Goal: Use online tool/utility: Utilize a website feature to perform a specific function

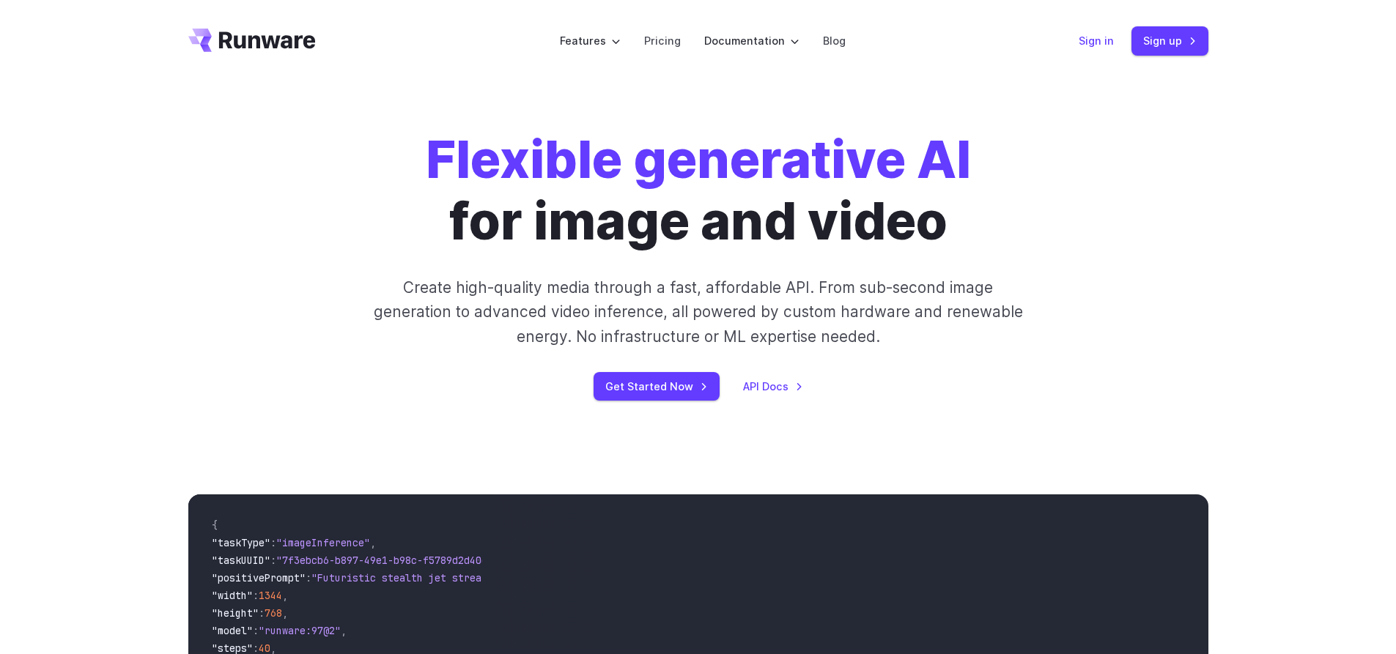
click at [1102, 45] on link "Sign in" at bounding box center [1096, 40] width 35 height 17
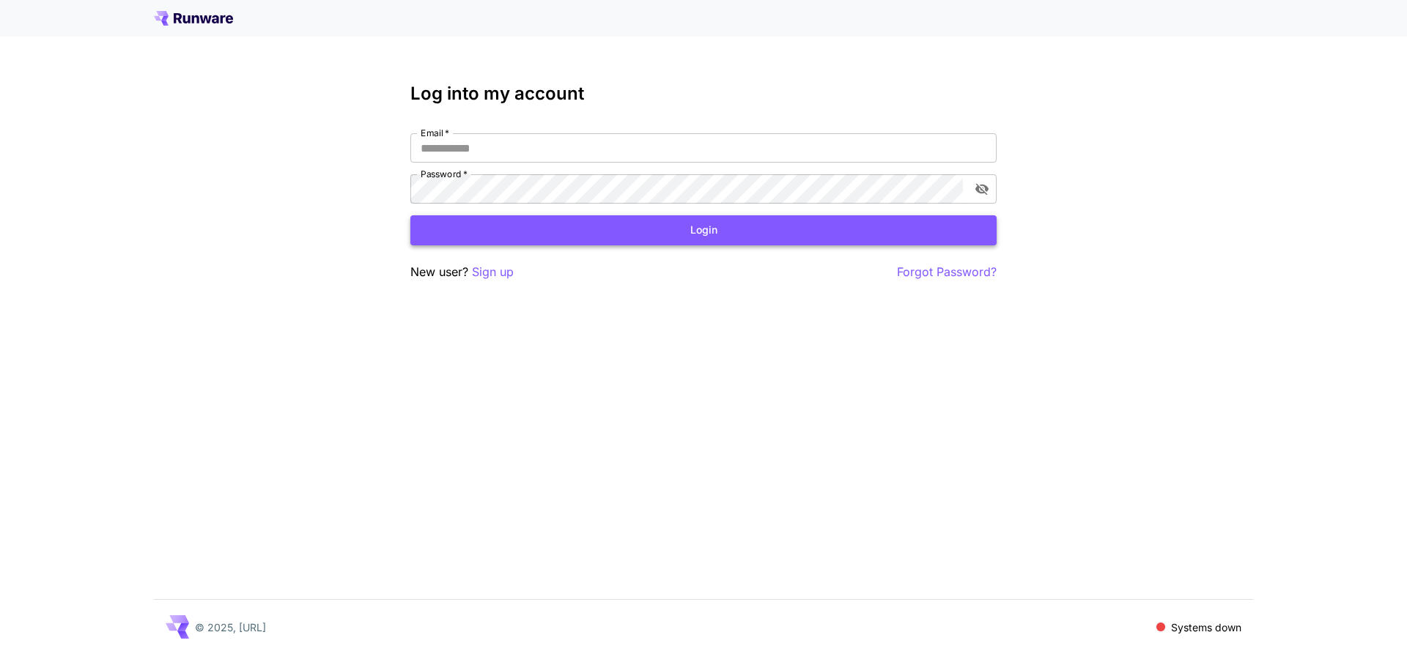
type input "**********"
click at [593, 229] on button "Login" at bounding box center [703, 230] width 586 height 30
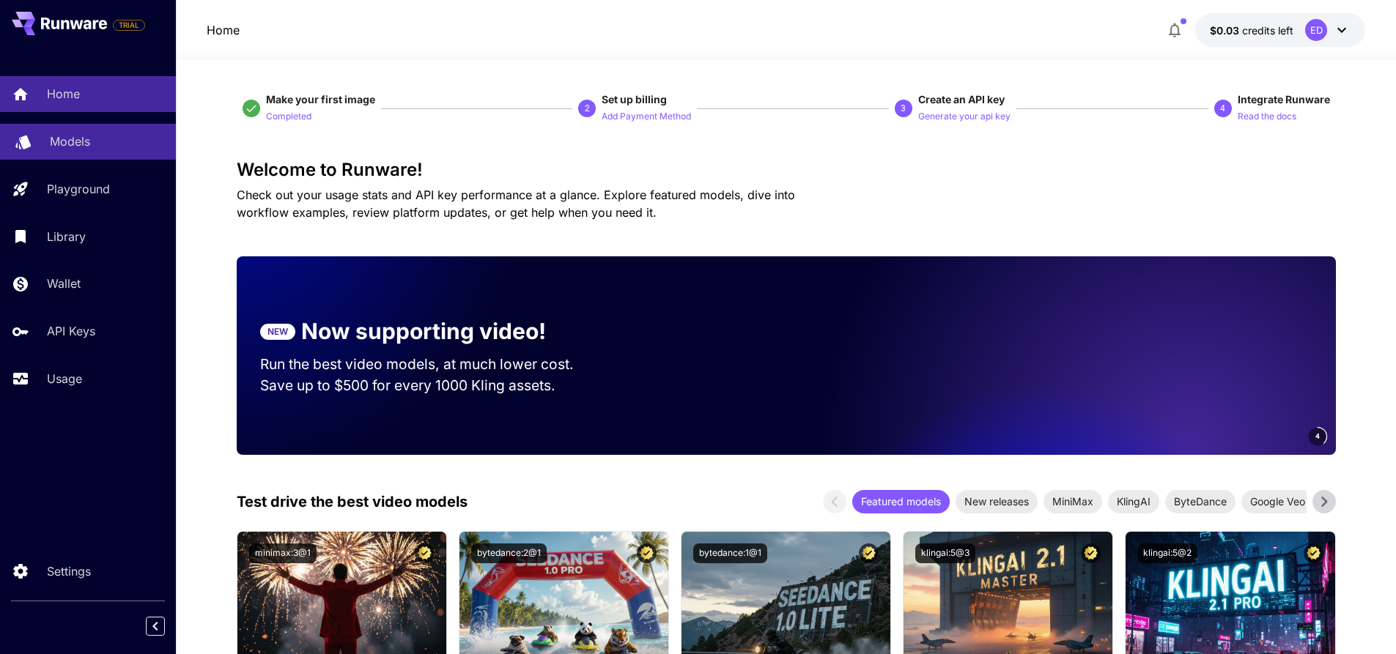
click at [123, 141] on div "Models" at bounding box center [107, 142] width 114 height 18
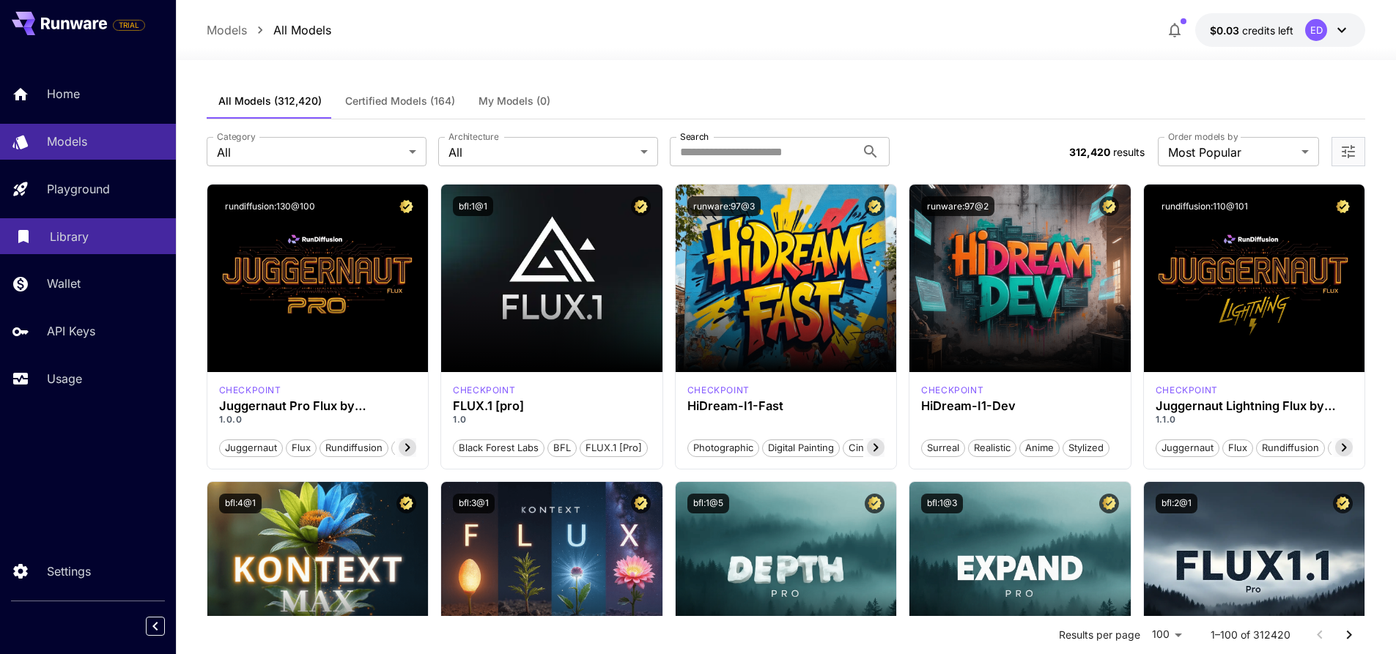
click at [95, 228] on div "Library" at bounding box center [107, 237] width 114 height 18
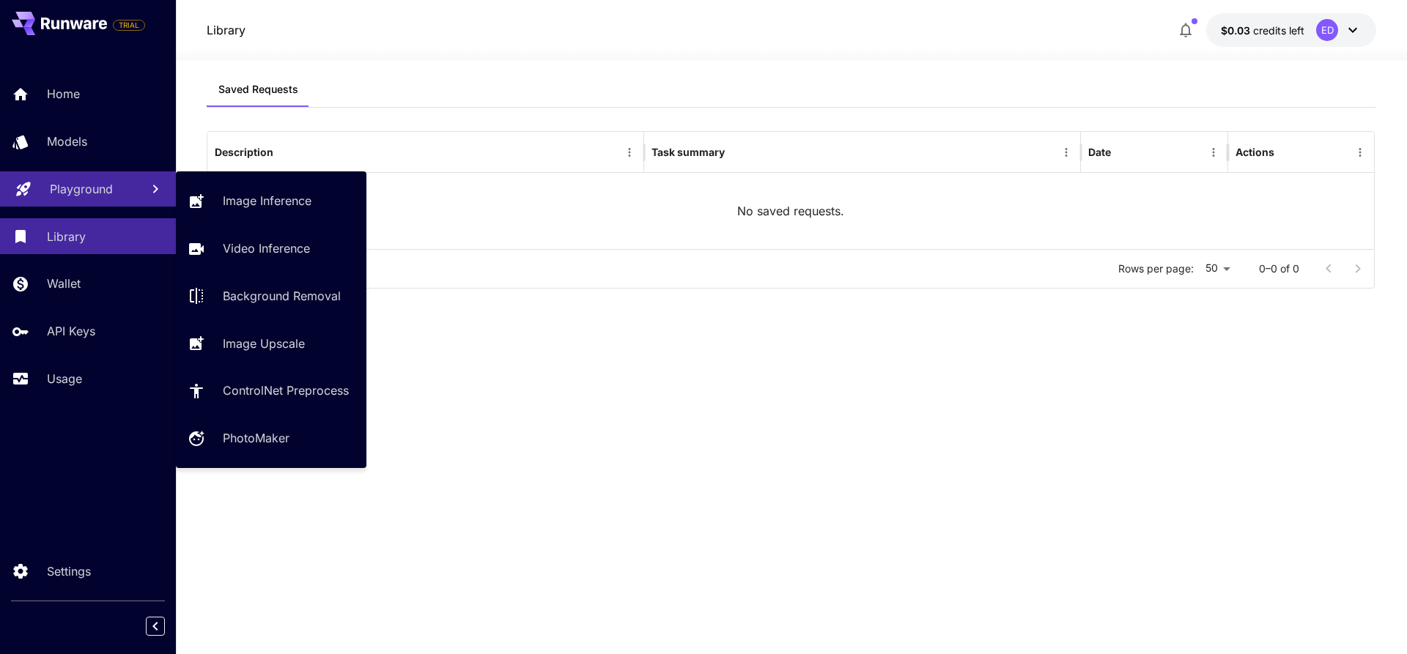
click at [107, 185] on p "Playground" at bounding box center [81, 189] width 63 height 18
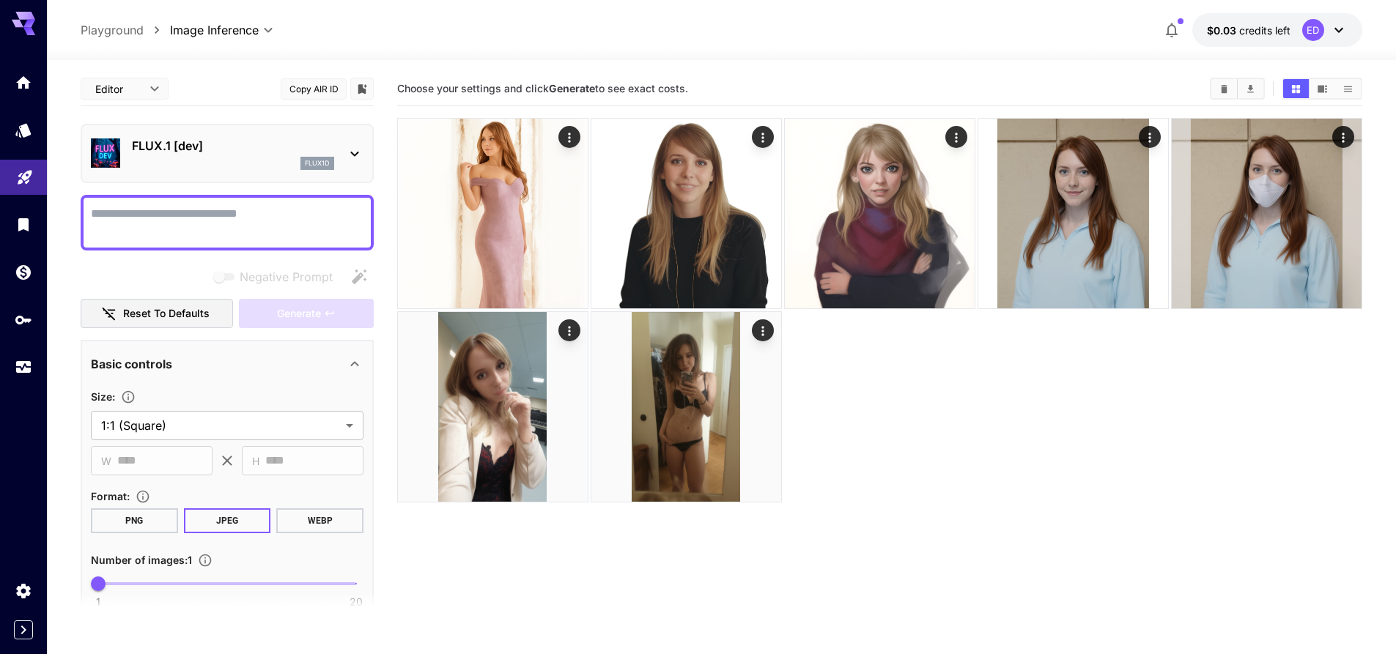
click at [230, 155] on div "FLUX.1 [dev] flux1d" at bounding box center [233, 153] width 202 height 33
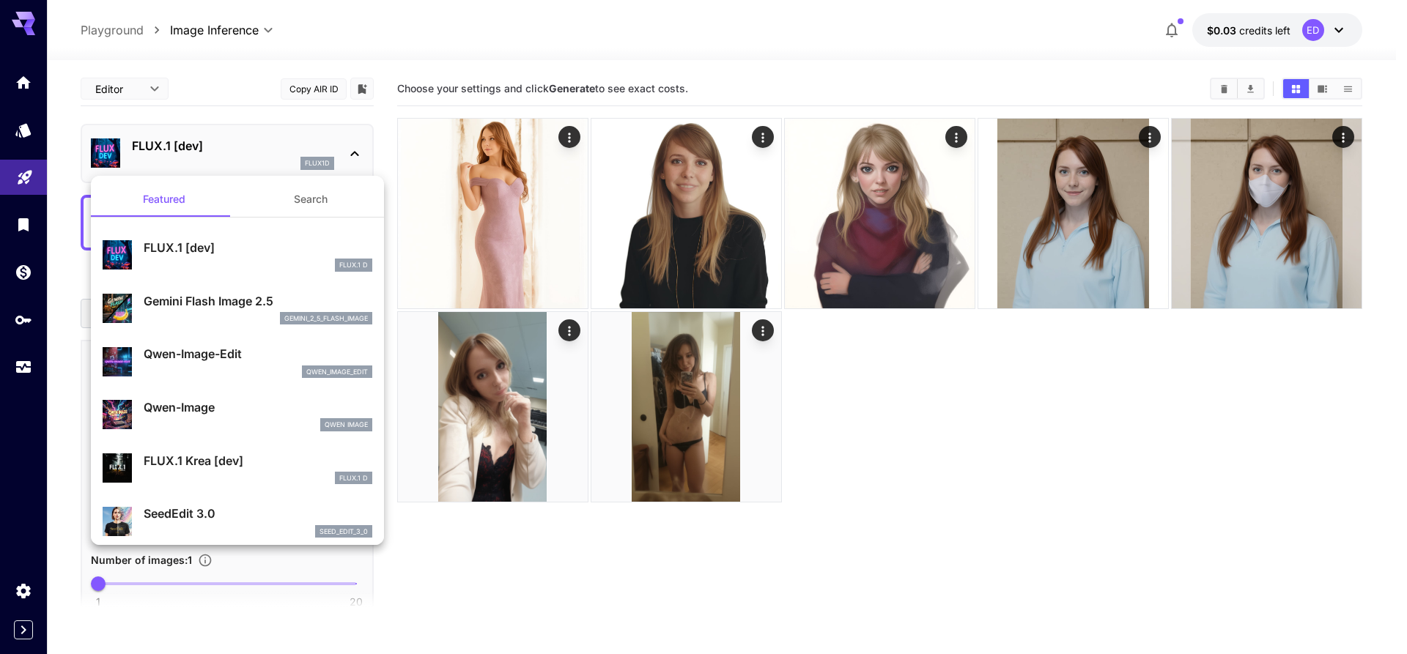
click at [321, 200] on button "Search" at bounding box center [310, 199] width 147 height 35
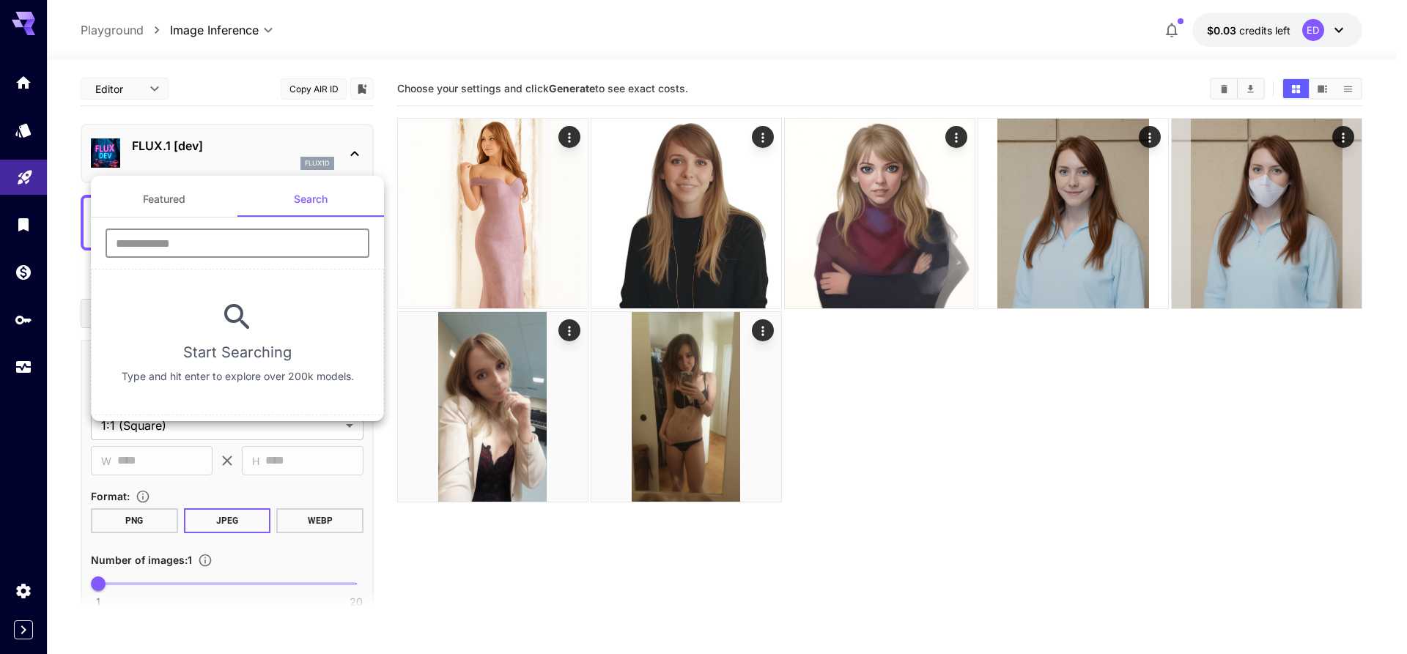
click at [245, 241] on input "text" at bounding box center [238, 243] width 264 height 29
type input "****"
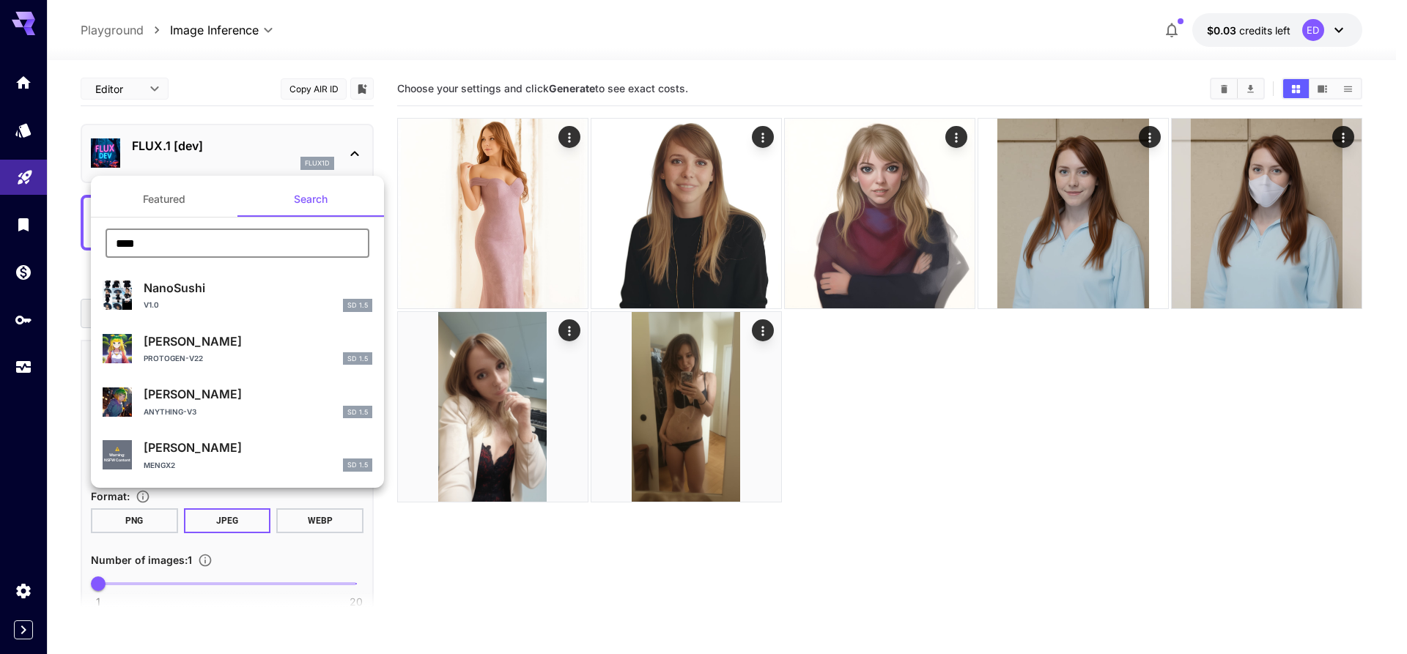
click at [152, 204] on button "Featured" at bounding box center [164, 199] width 147 height 35
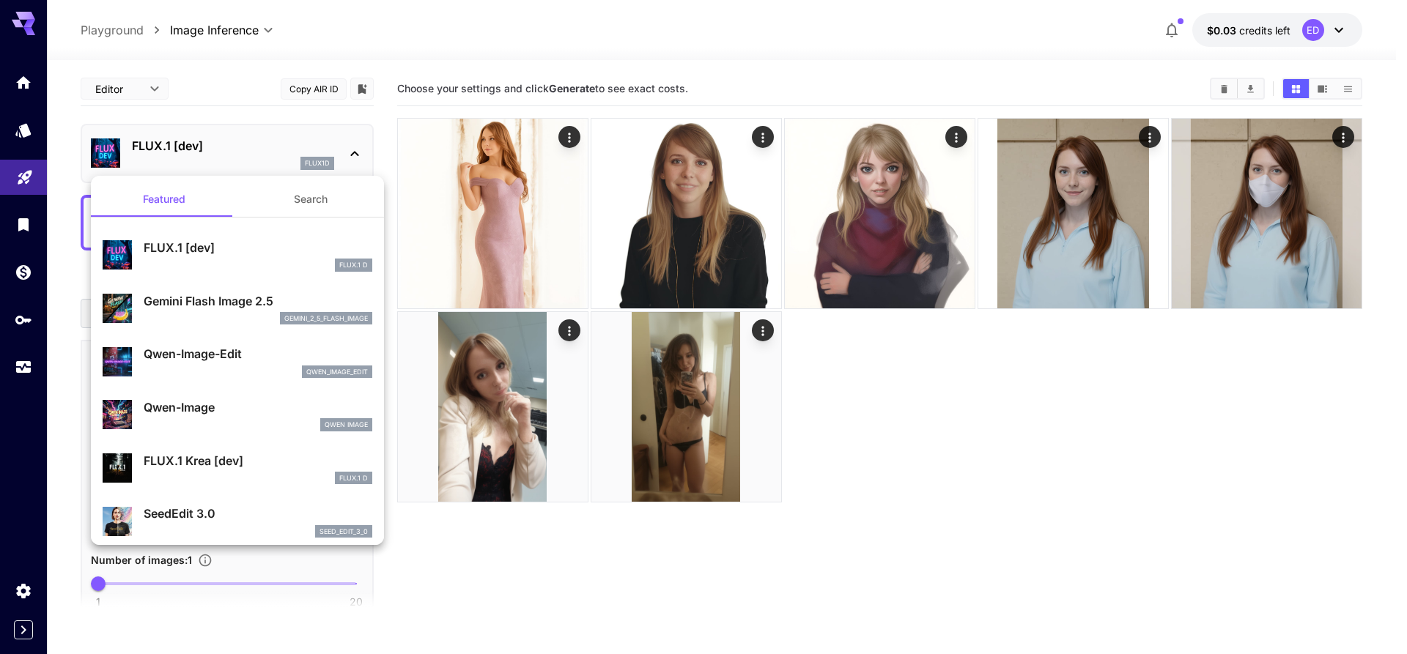
click at [317, 159] on div at bounding box center [703, 327] width 1407 height 654
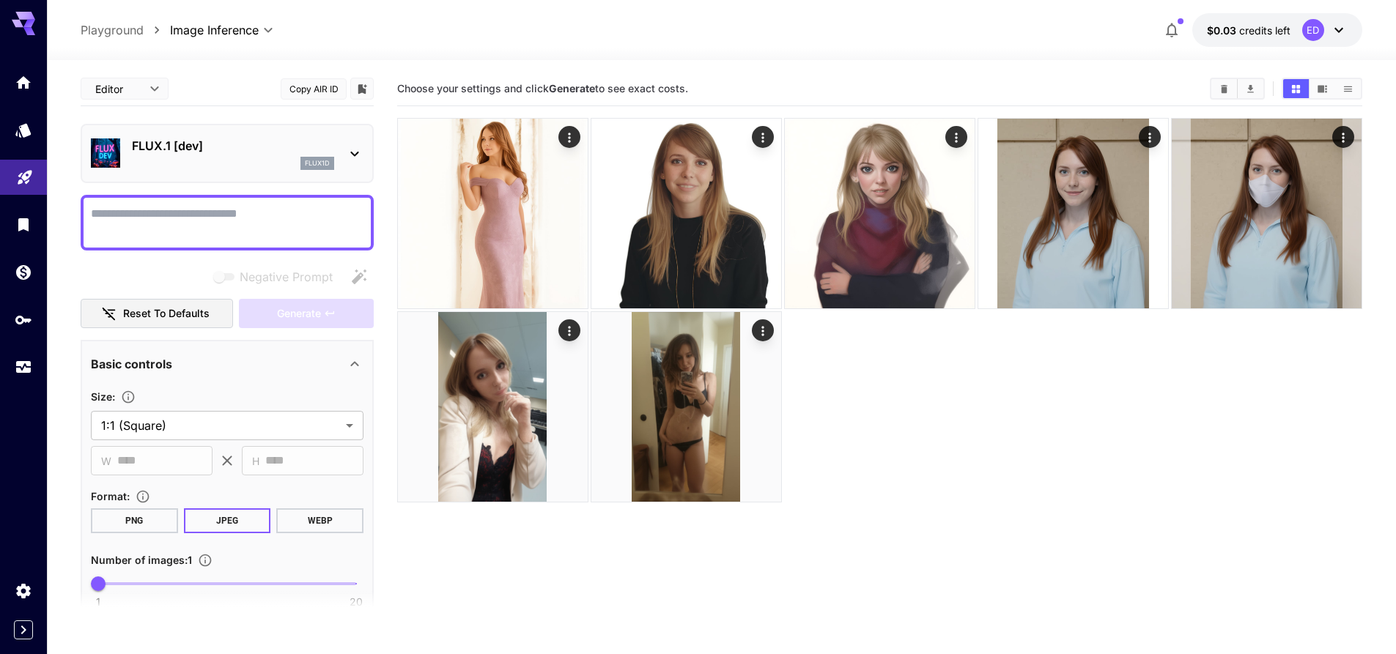
click at [355, 152] on icon at bounding box center [355, 154] width 18 height 18
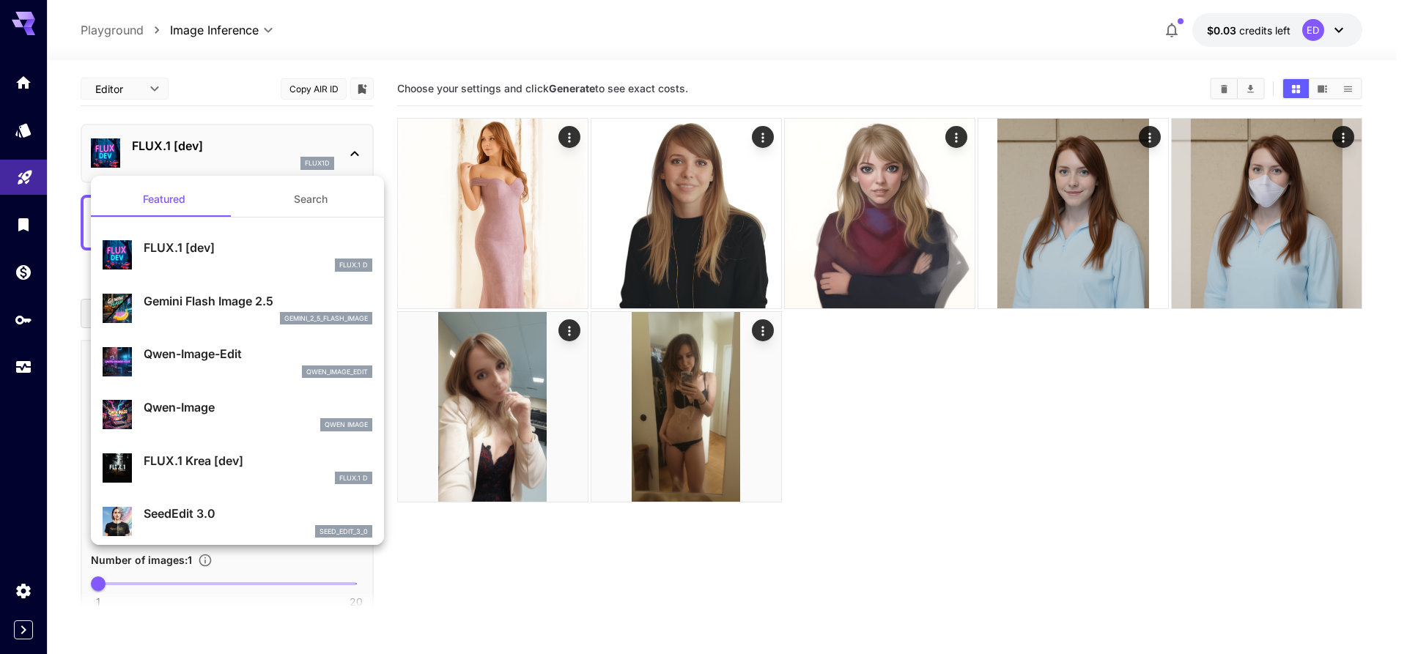
click at [215, 364] on div "Qwen-Image-Edit qwen_image_edit" at bounding box center [258, 361] width 229 height 33
type input "*"
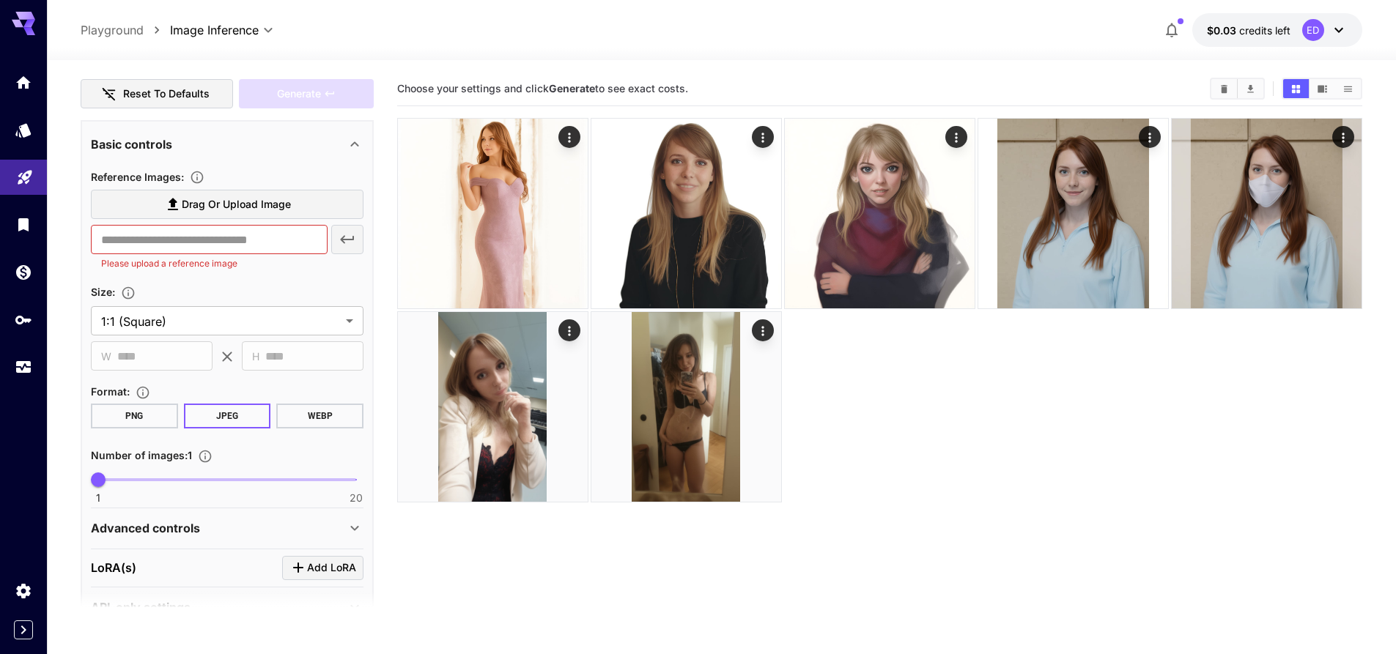
scroll to position [258, 0]
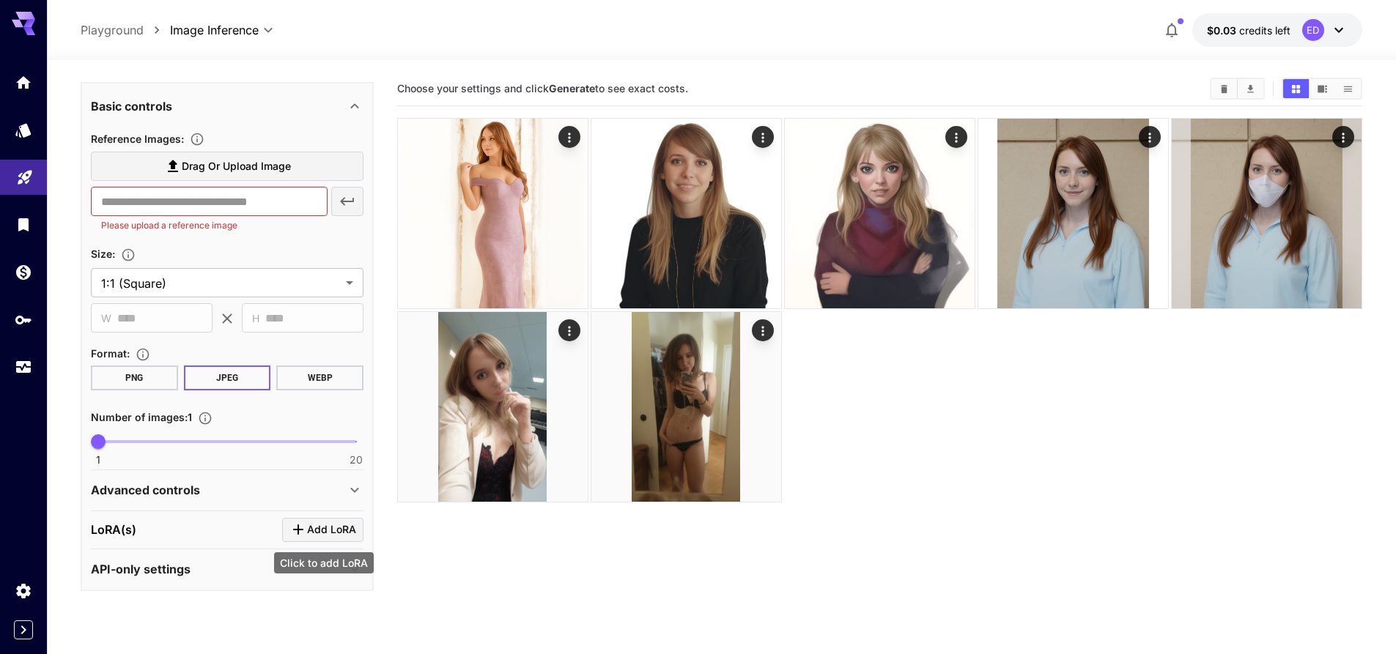
click at [337, 538] on span "Add LoRA" at bounding box center [331, 530] width 49 height 18
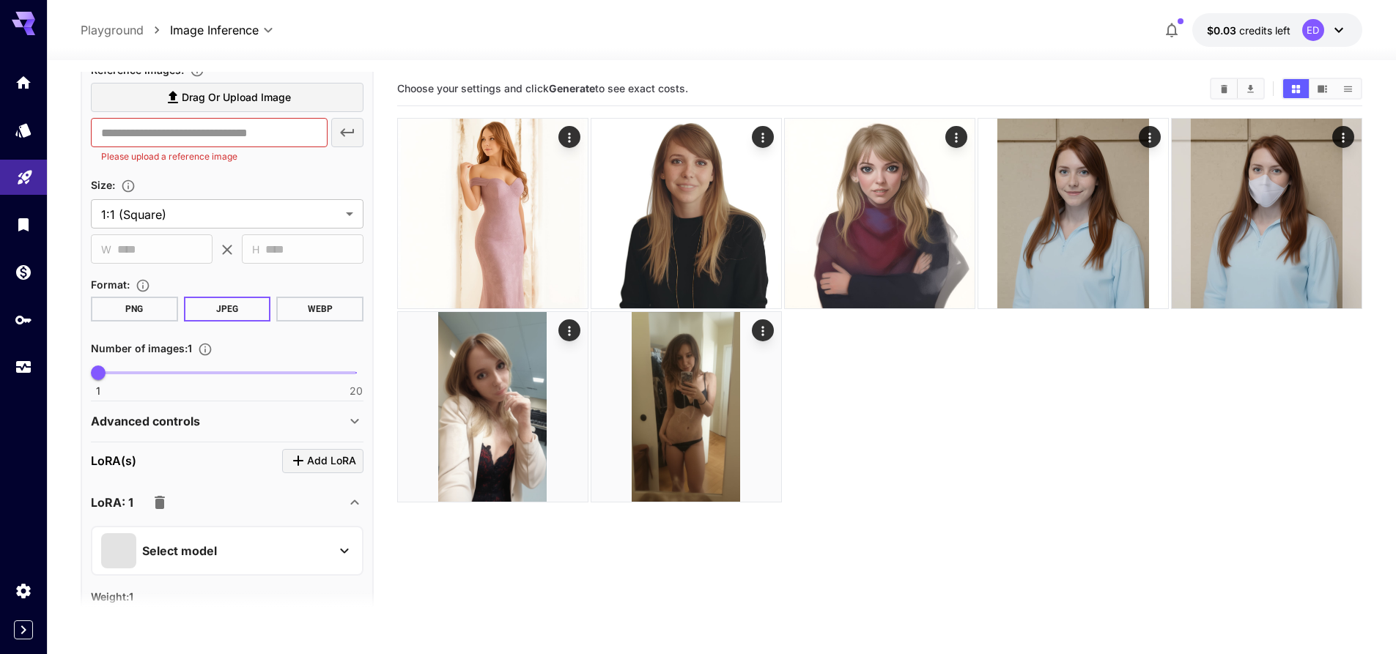
scroll to position [404, 0]
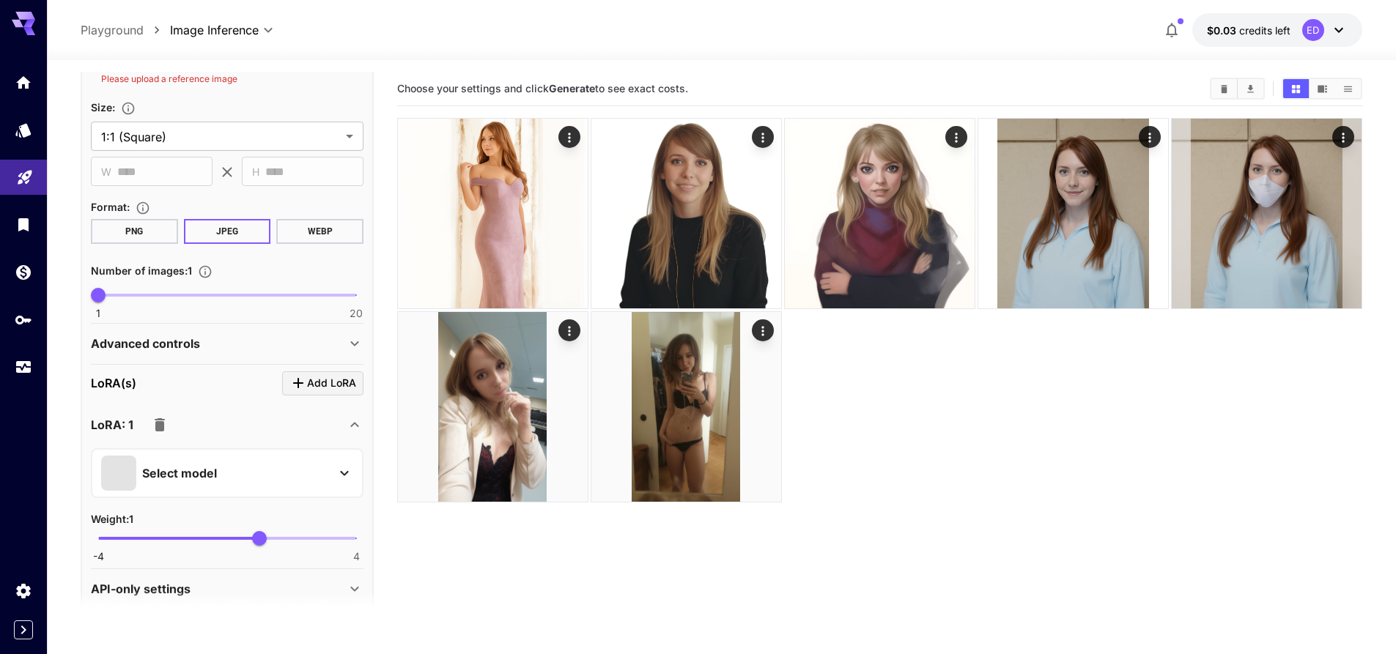
click at [306, 476] on div "Select model" at bounding box center [215, 473] width 229 height 35
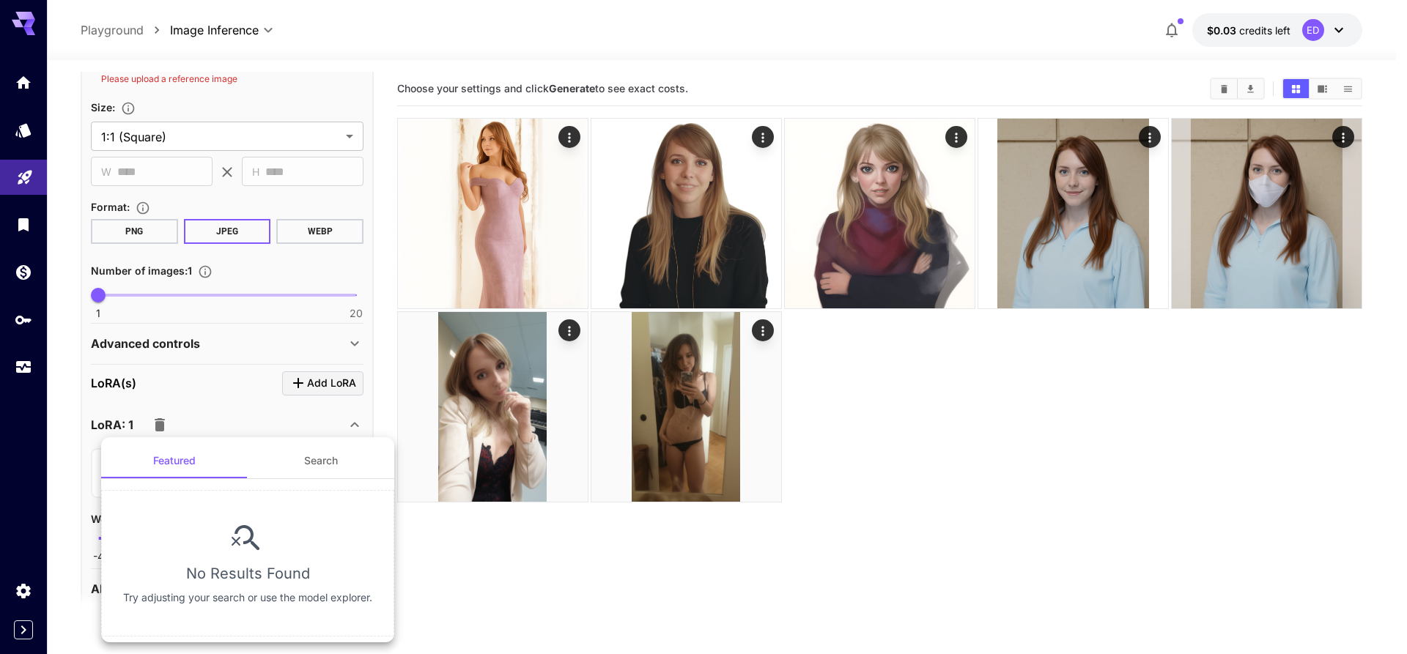
click at [315, 461] on button "Search" at bounding box center [321, 460] width 147 height 35
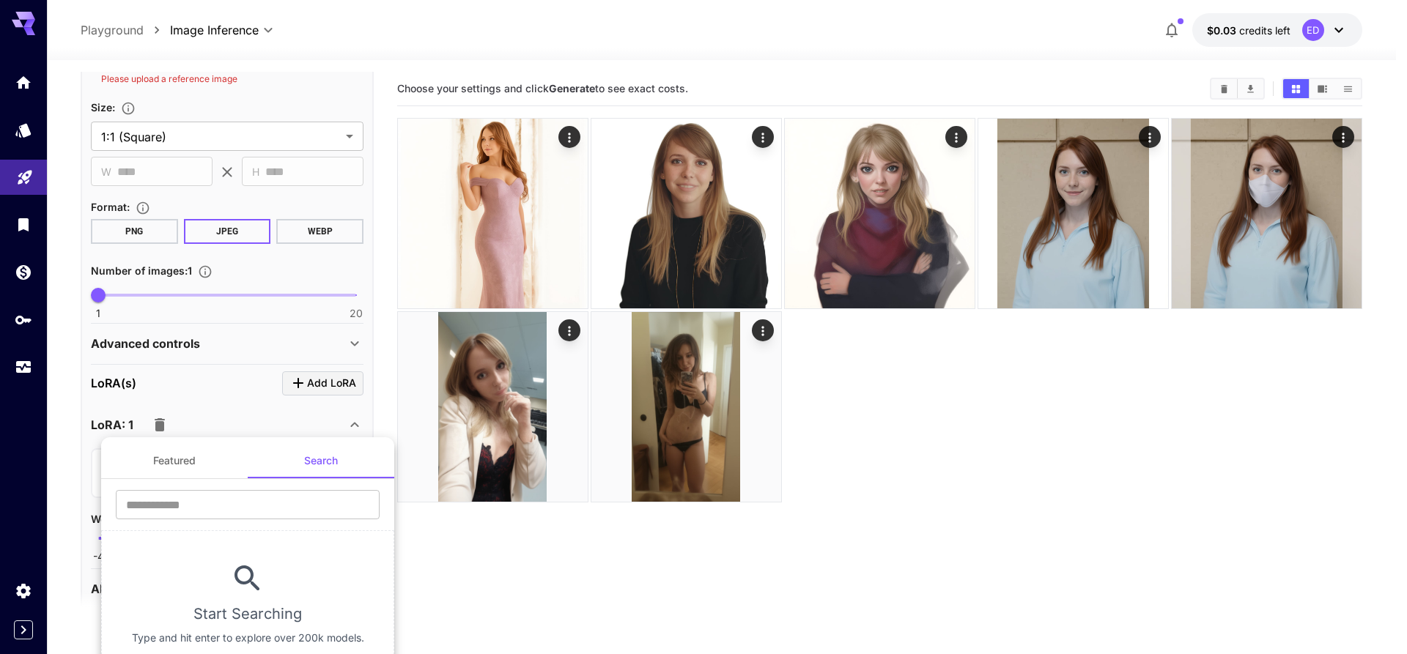
click at [196, 465] on button "Featured" at bounding box center [174, 460] width 147 height 35
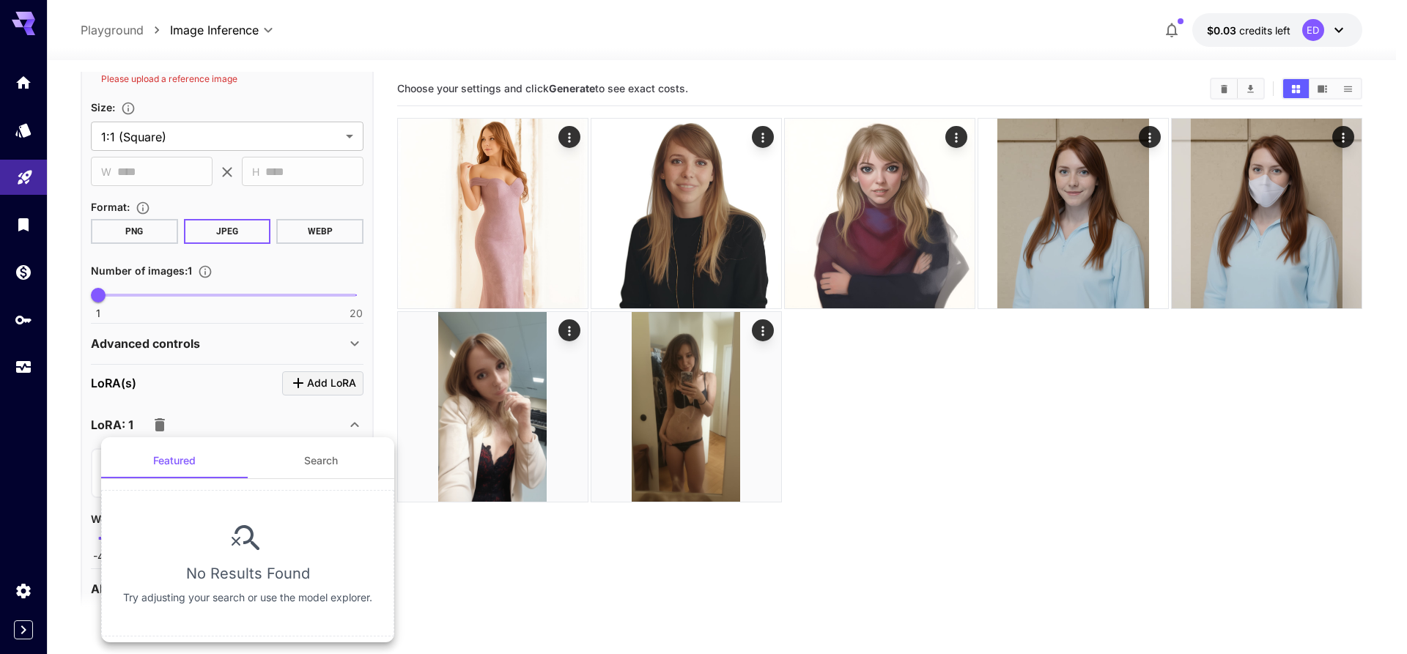
click at [356, 434] on div at bounding box center [703, 327] width 1407 height 654
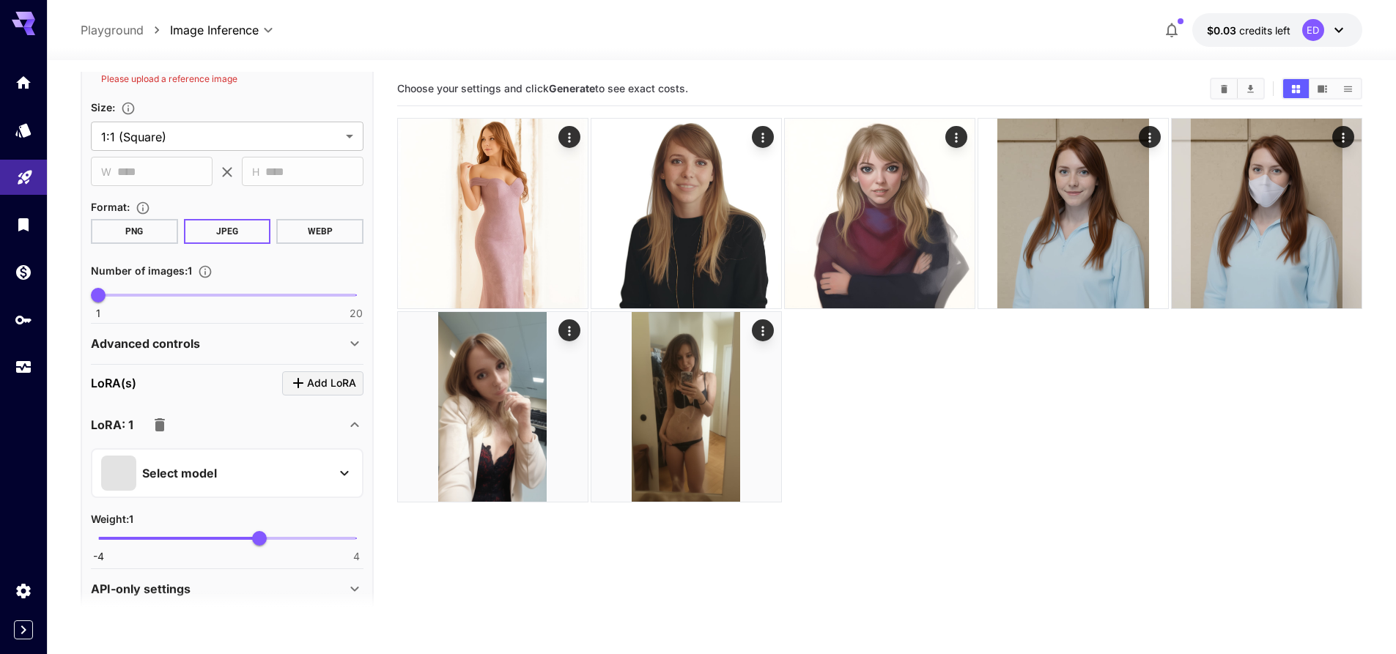
click at [371, 404] on div "**********" at bounding box center [227, 273] width 293 height 675
click at [161, 422] on icon "button" at bounding box center [160, 424] width 10 height 13
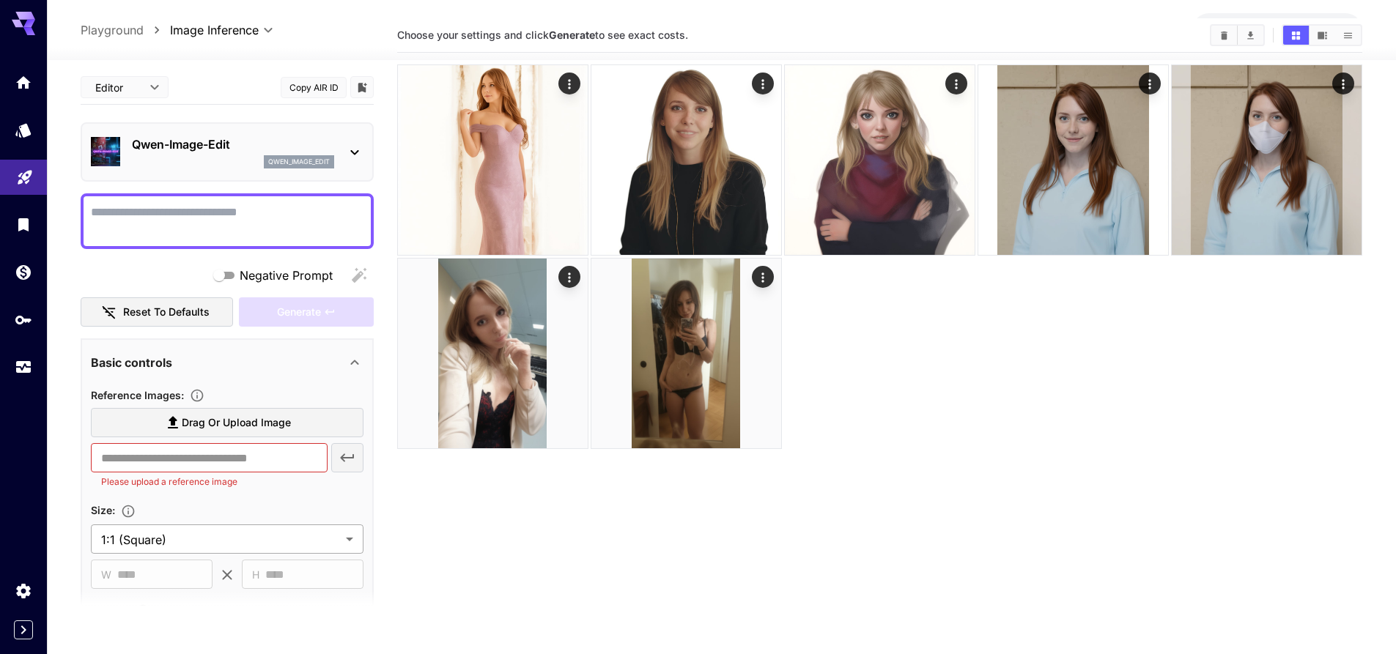
scroll to position [0, 0]
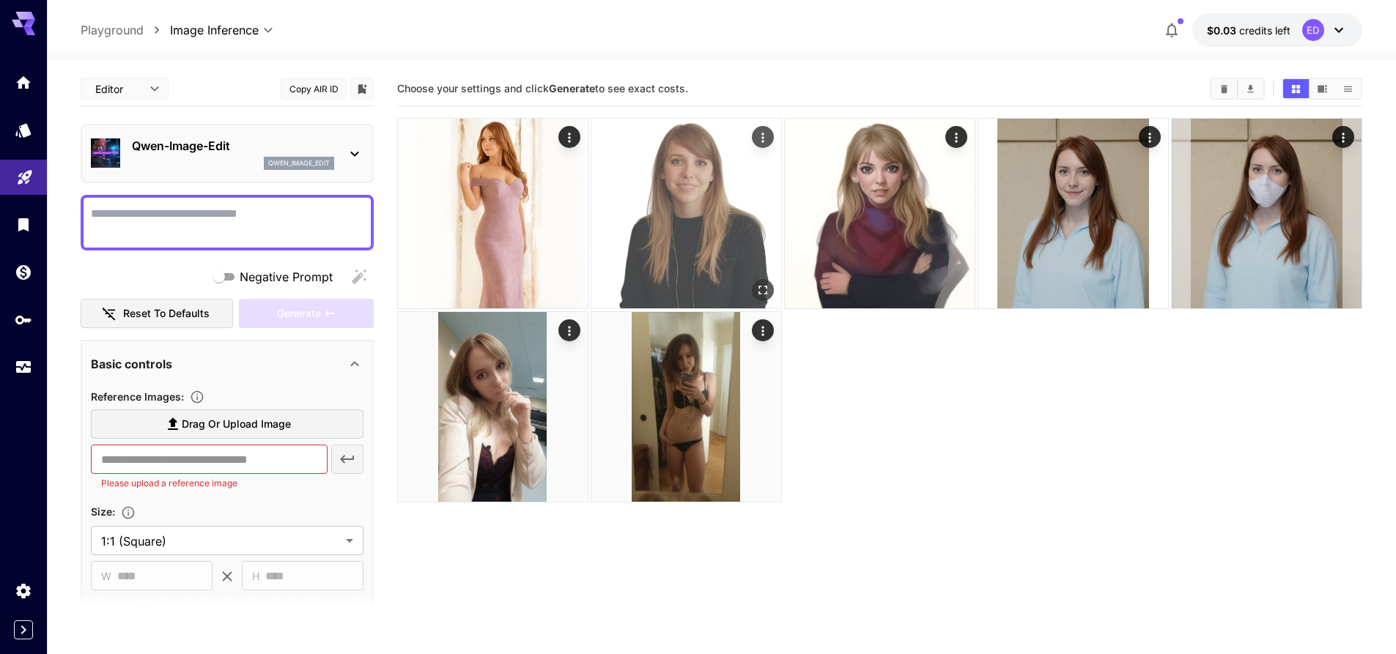
click at [720, 207] on img at bounding box center [686, 214] width 190 height 190
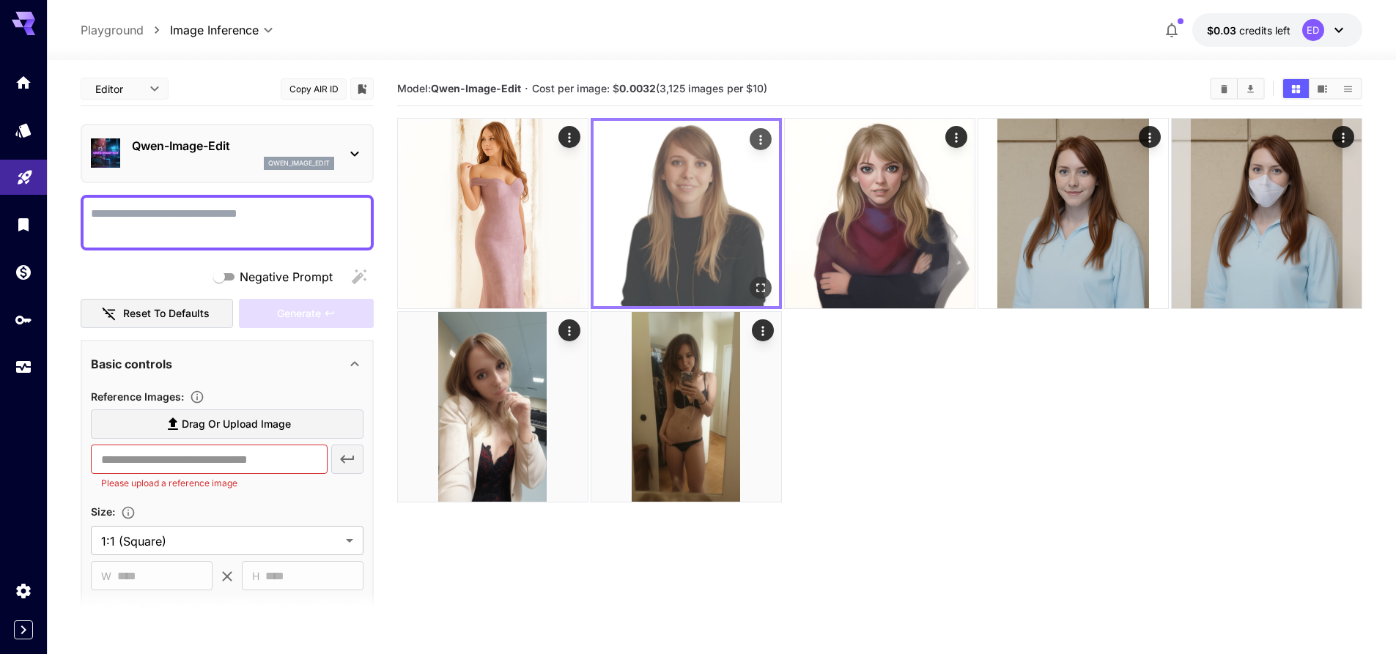
click at [656, 186] on img at bounding box center [685, 213] width 185 height 185
click at [761, 288] on icon "Open in fullscreen" at bounding box center [760, 288] width 15 height 15
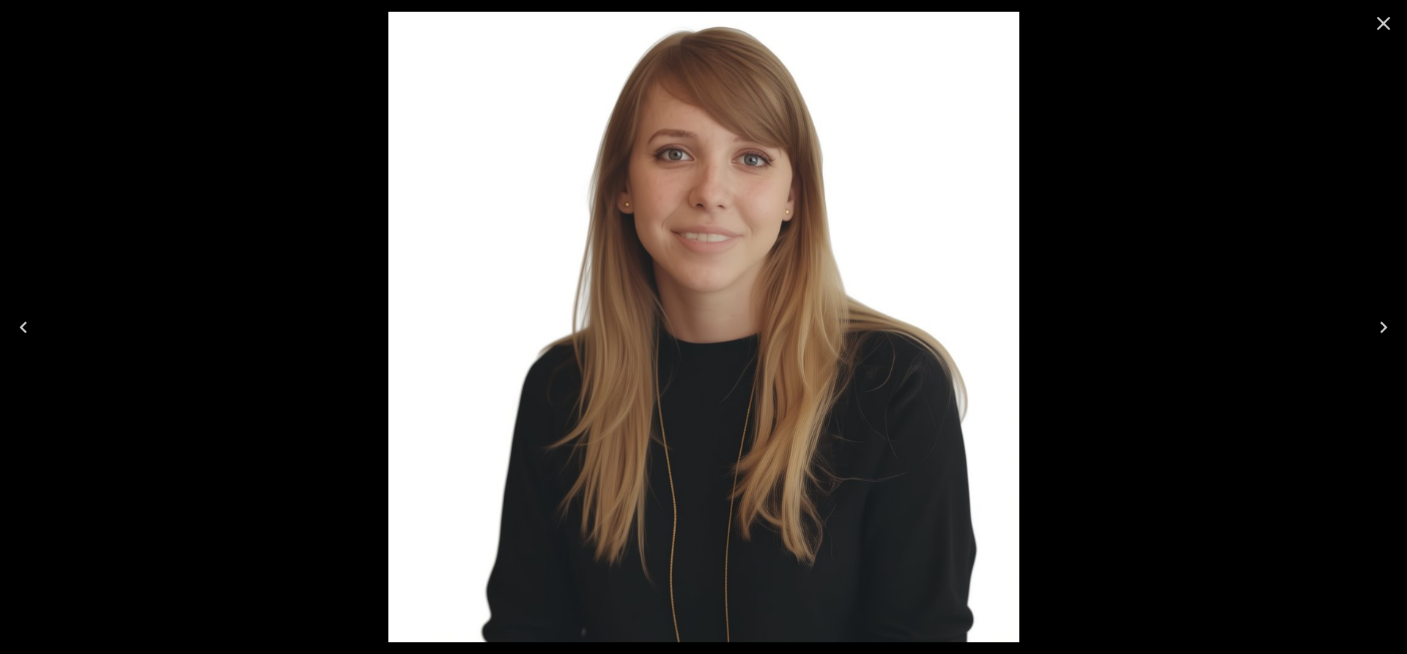
click at [1388, 23] on icon "Close" at bounding box center [1383, 23] width 23 height 23
